Goal: Task Accomplishment & Management: Manage account settings

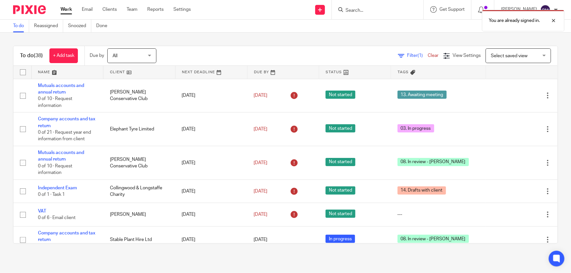
click at [374, 10] on div "You are already signed in." at bounding box center [424, 19] width 279 height 25
click at [390, 6] on form at bounding box center [380, 10] width 70 height 8
click at [551, 19] on div at bounding box center [548, 21] width 18 height 8
click at [375, 6] on form at bounding box center [380, 10] width 70 height 8
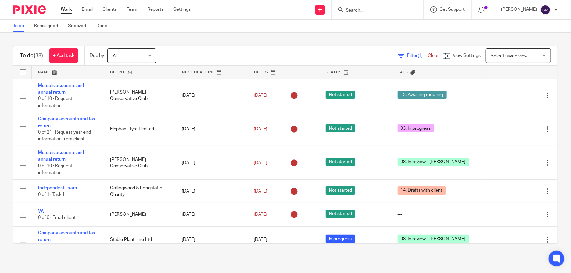
click at [372, 9] on input "Search" at bounding box center [374, 11] width 59 height 6
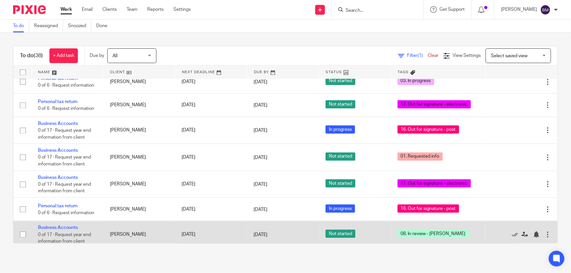
scroll to position [852, 0]
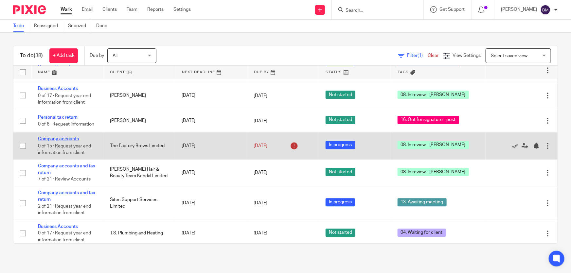
click at [58, 137] on link "Company accounts" at bounding box center [58, 139] width 41 height 5
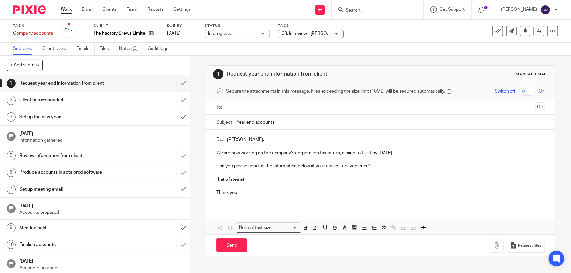
click at [333, 31] on div "08. In review - [PERSON_NAME]" at bounding box center [310, 34] width 65 height 8
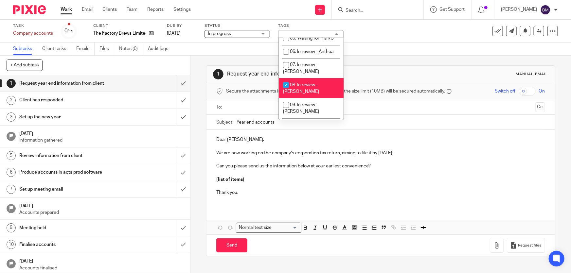
click at [301, 83] on span "08. In review - [PERSON_NAME]" at bounding box center [301, 88] width 36 height 11
checkbox input "false"
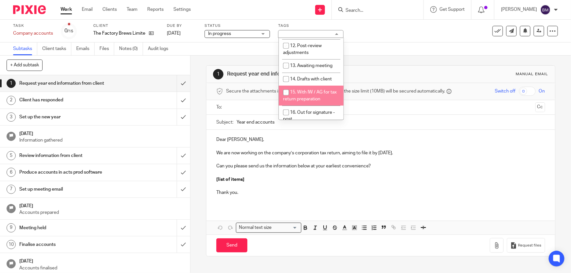
scroll to position [148, 0]
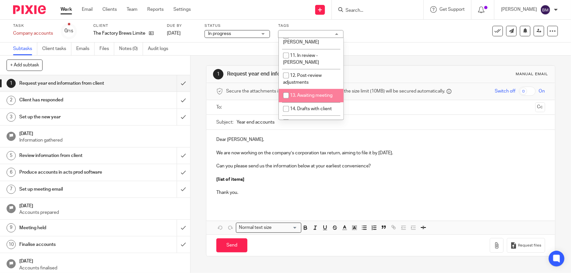
click at [309, 89] on li "13. Awaiting meeting" at bounding box center [311, 95] width 65 height 13
checkbox input "true"
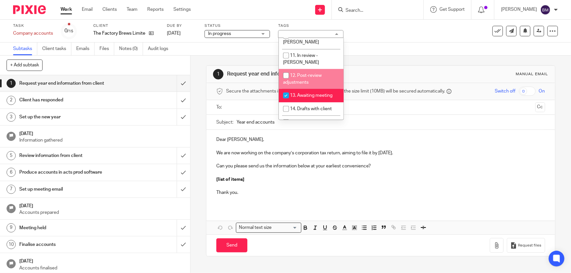
click at [68, 9] on link "Work" at bounding box center [65, 9] width 11 height 7
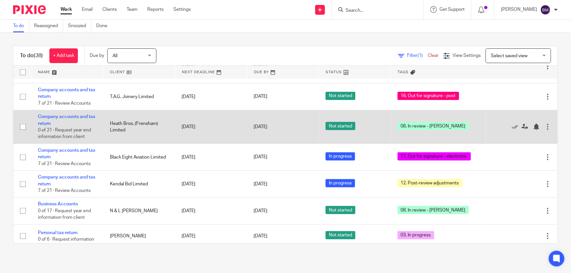
scroll to position [228, 0]
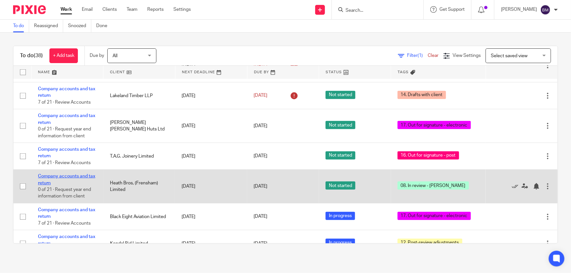
drag, startPoint x: 48, startPoint y: 175, endPoint x: 57, endPoint y: 177, distance: 9.3
click at [48, 175] on link "Company accounts and tax return" at bounding box center [66, 179] width 57 height 11
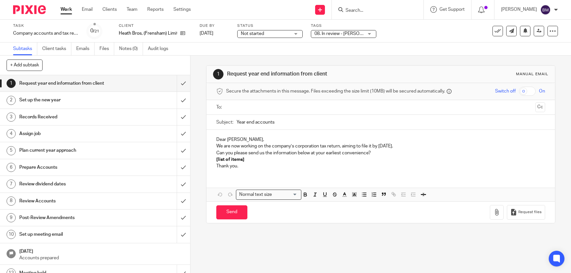
click at [335, 33] on span "08. In review - [PERSON_NAME]" at bounding box center [346, 33] width 65 height 5
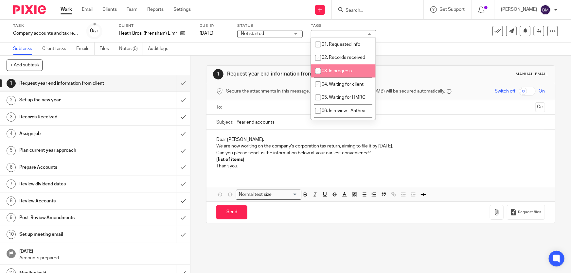
scroll to position [29, 0]
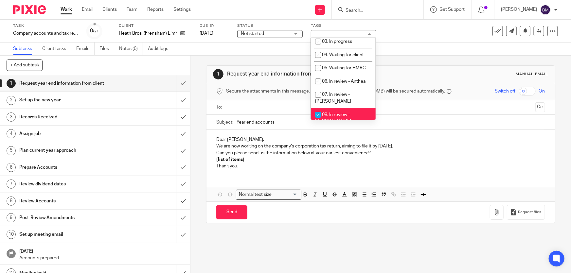
click at [336, 112] on span "08. In review - [PERSON_NAME]" at bounding box center [333, 117] width 36 height 11
checkbox input "false"
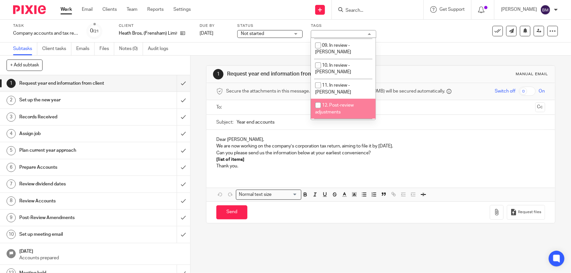
scroll to position [148, 0]
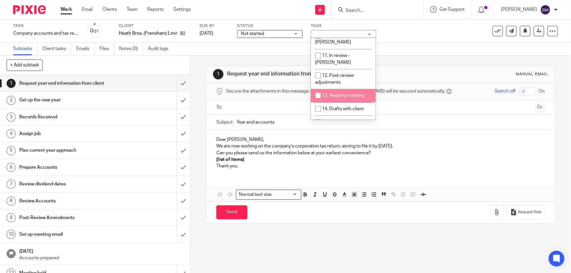
click at [346, 93] on span "13. Awaiting meeting" at bounding box center [343, 95] width 43 height 5
checkbox input "true"
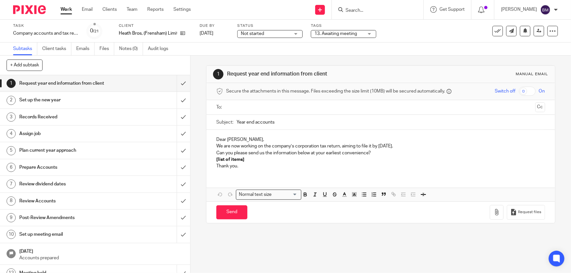
drag, startPoint x: 61, startPoint y: 7, endPoint x: 64, endPoint y: 9, distance: 4.0
click at [61, 8] on link "Work" at bounding box center [65, 9] width 11 height 7
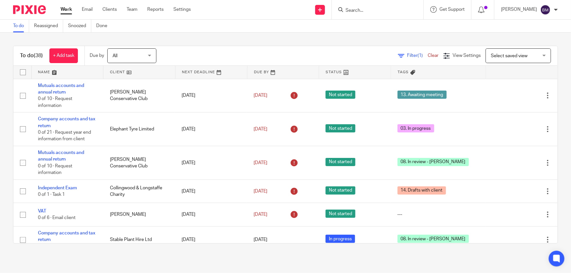
click at [405, 58] on div "Filter (1) Clear" at bounding box center [420, 55] width 45 height 7
click at [407, 56] on span "Filter (1)" at bounding box center [417, 55] width 21 height 5
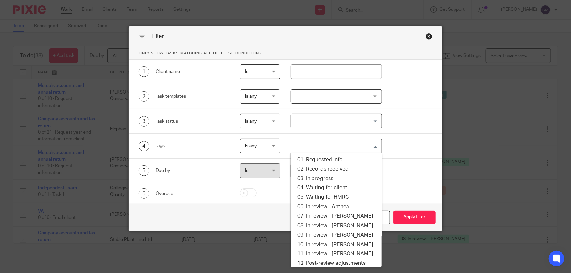
drag, startPoint x: 330, startPoint y: 146, endPoint x: 333, endPoint y: 149, distance: 4.2
click at [330, 146] on input "Search for option" at bounding box center [334, 145] width 86 height 11
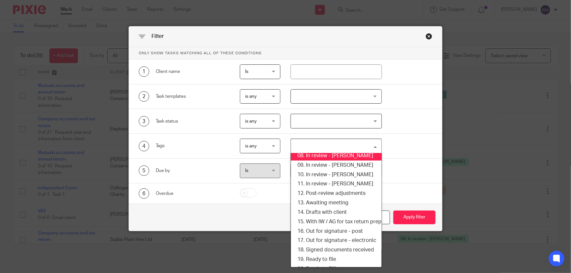
scroll to position [68, 0]
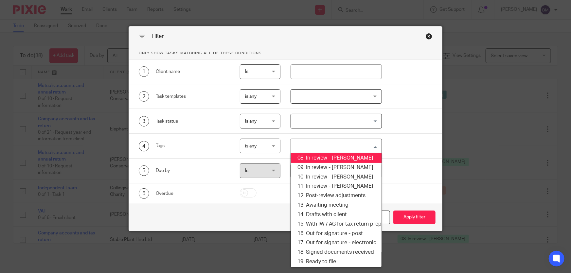
click at [331, 156] on li "08. In review - [PERSON_NAME]" at bounding box center [336, 157] width 90 height 9
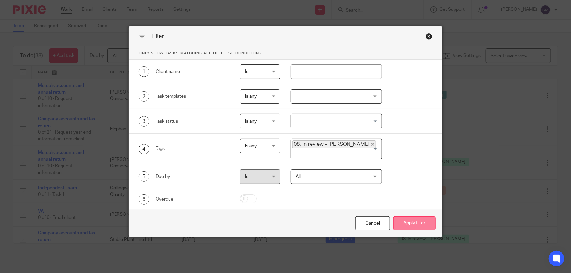
click at [412, 222] on button "Apply filter" at bounding box center [414, 223] width 42 height 14
